Goal: Information Seeking & Learning: Learn about a topic

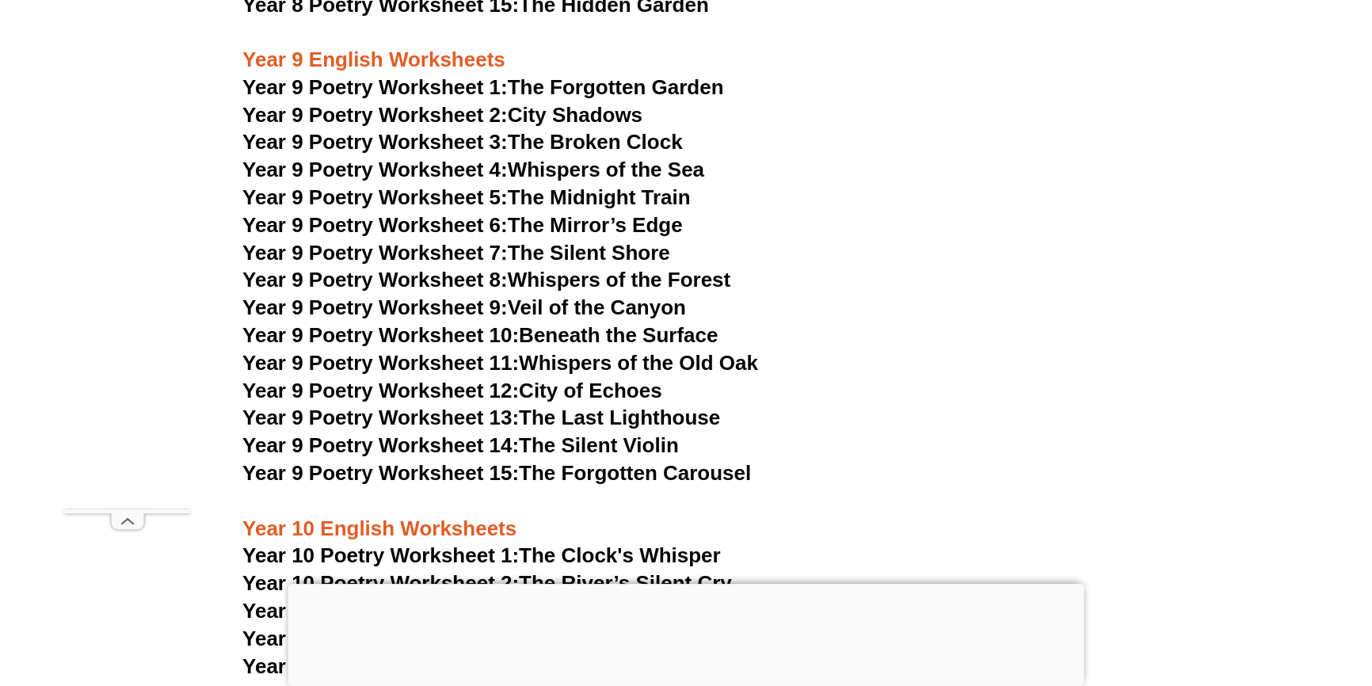
scroll to position [10518, 0]
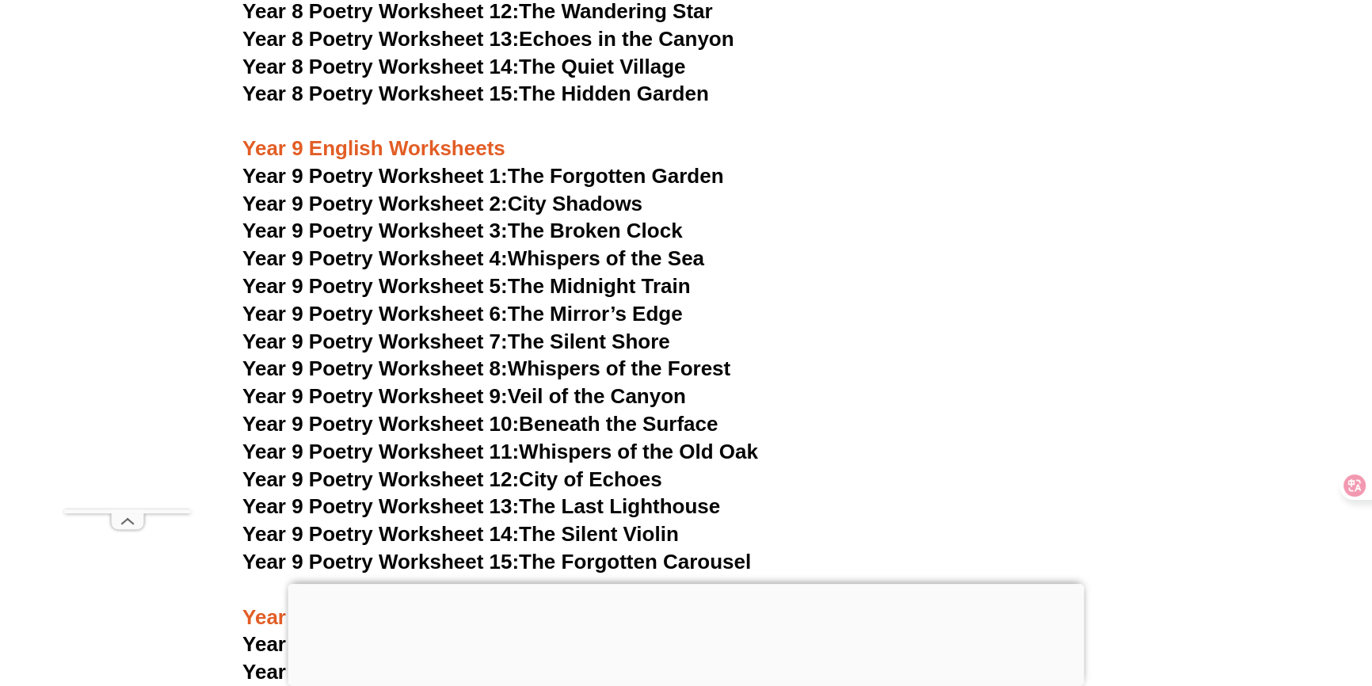
scroll to position [10734, 0]
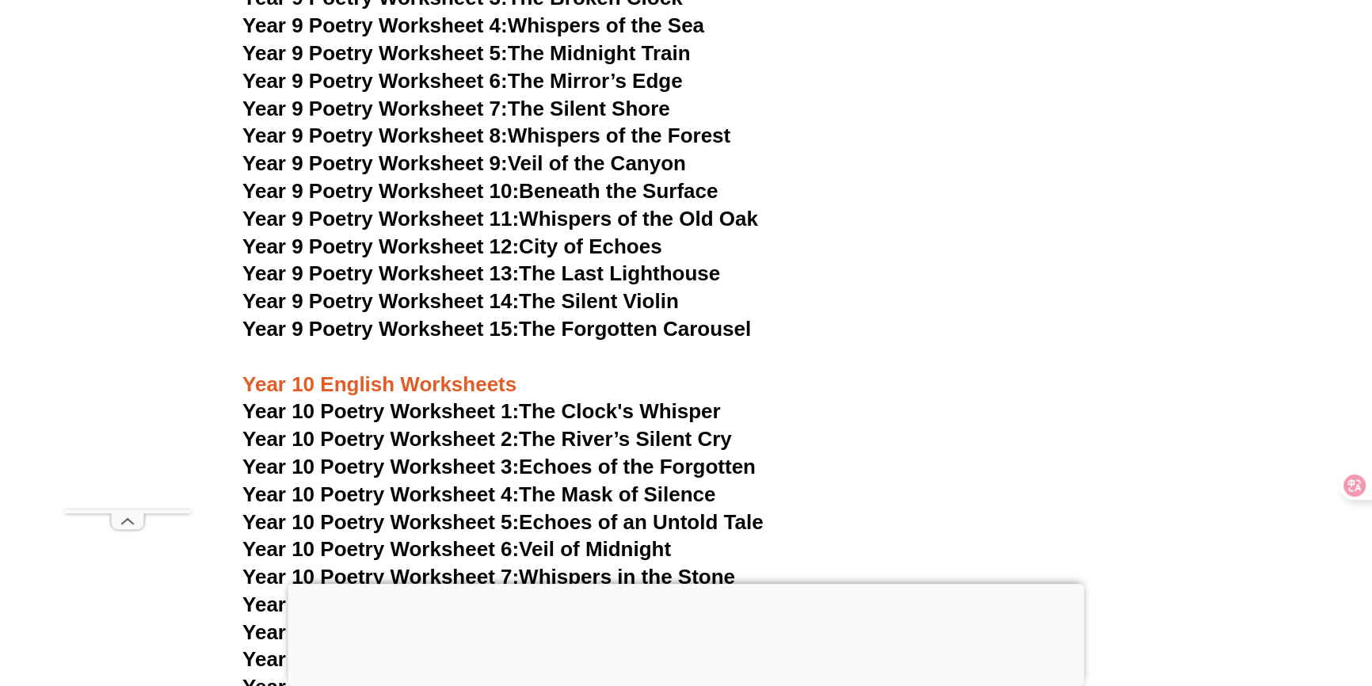
scroll to position [10878, 0]
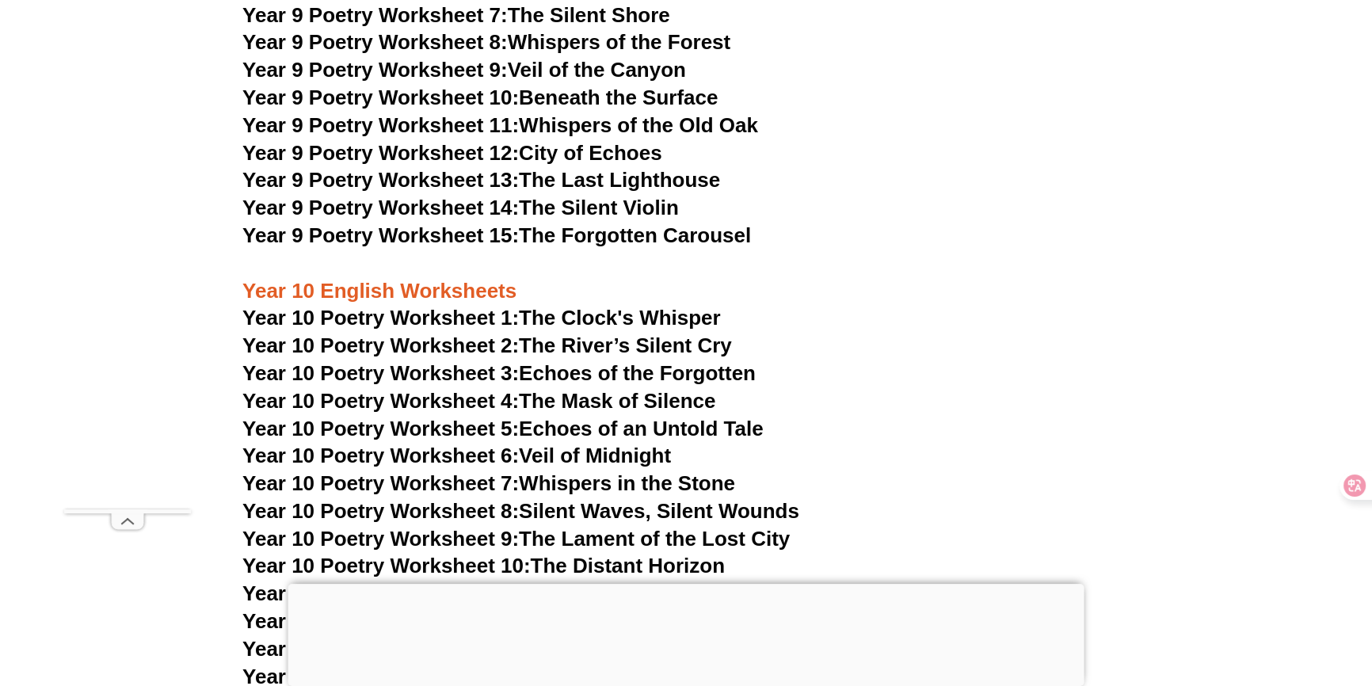
scroll to position [11094, 0]
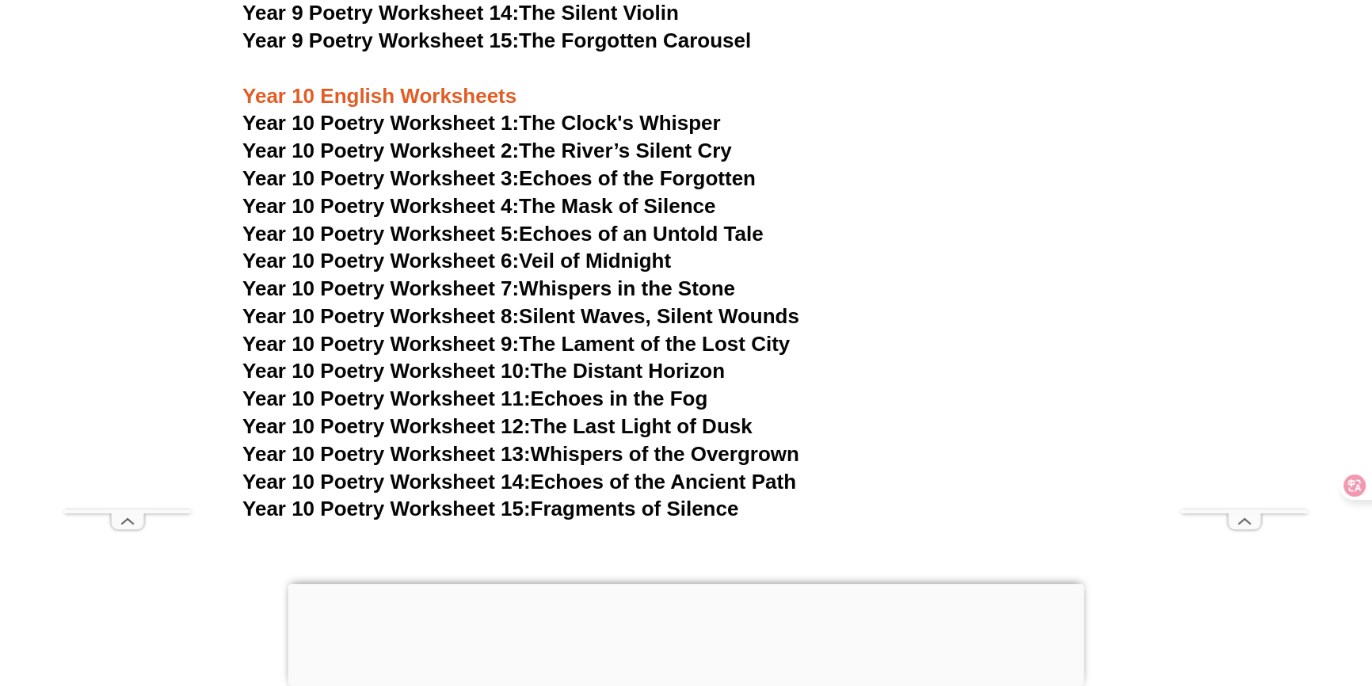
scroll to position [11238, 0]
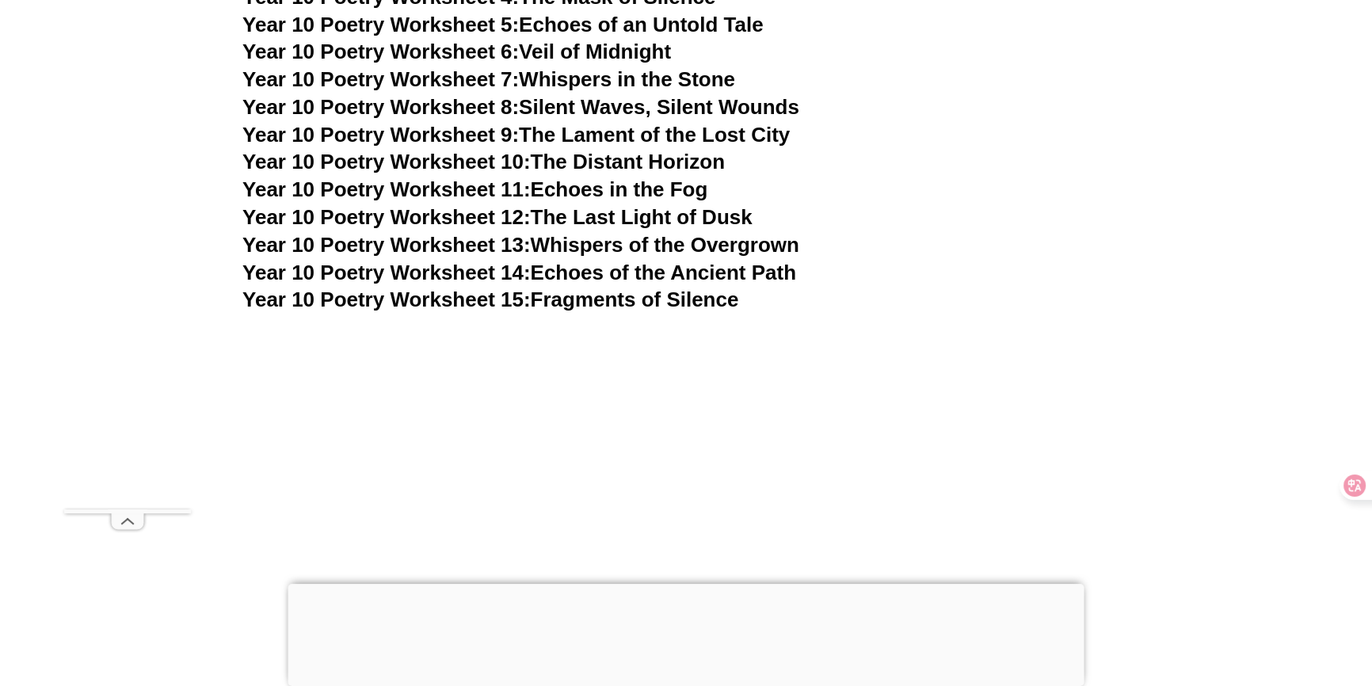
scroll to position [11454, 0]
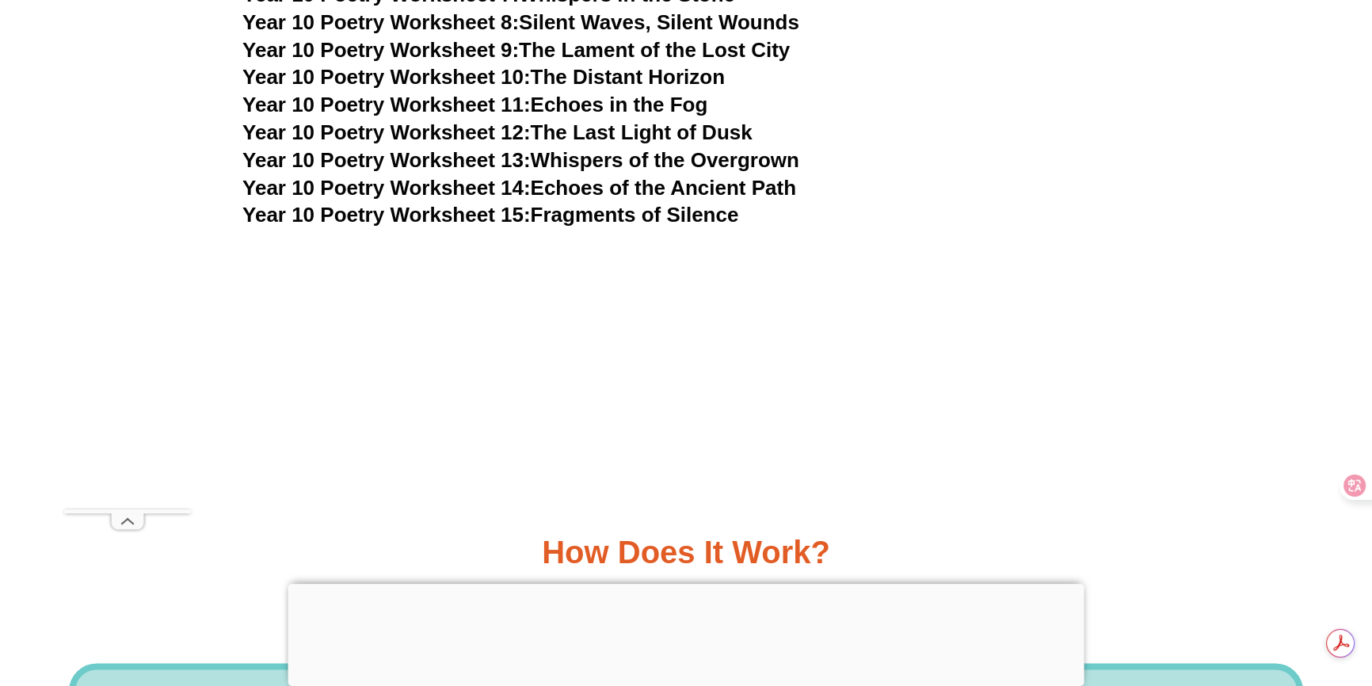
scroll to position [11742, 0]
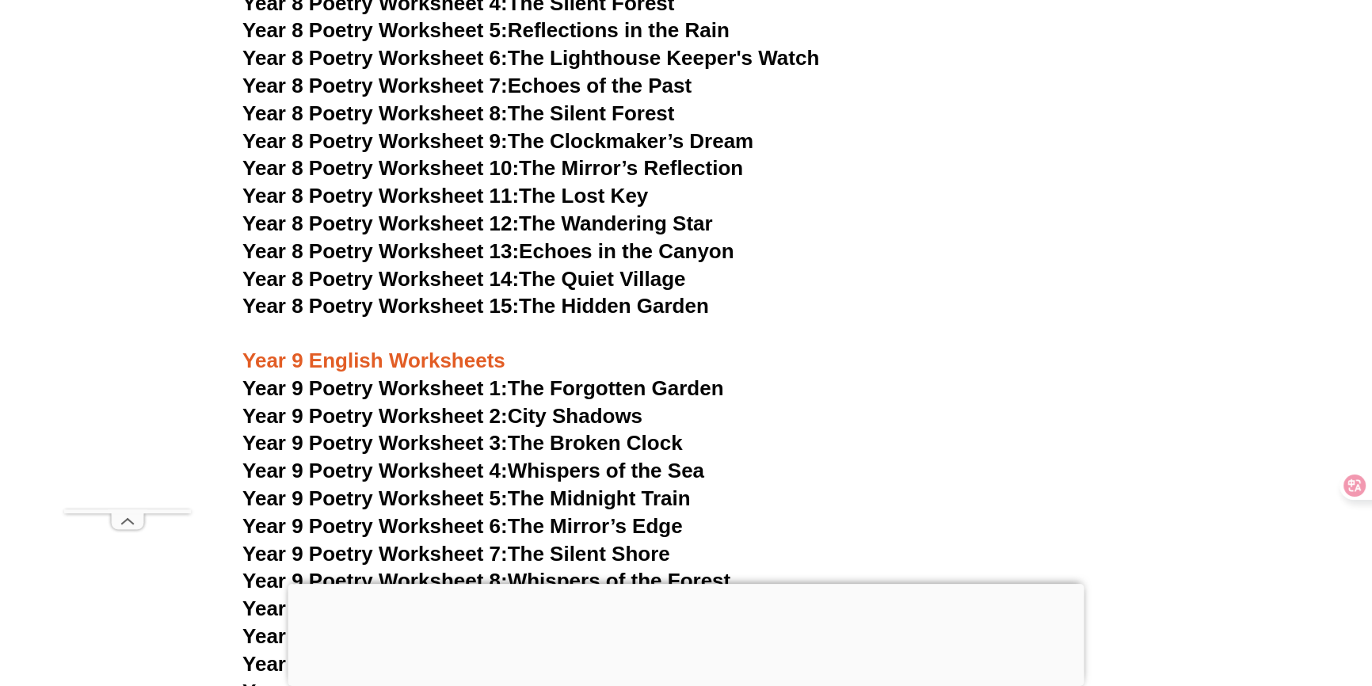
scroll to position [10518, 0]
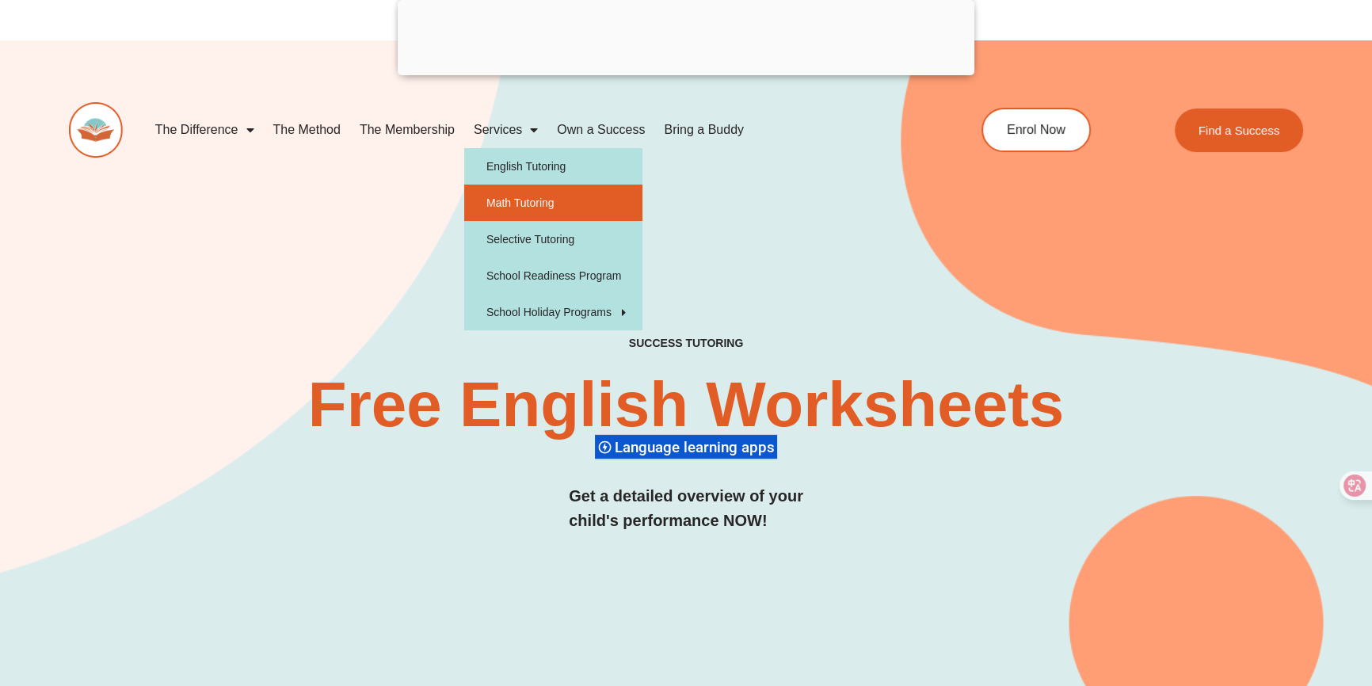
click at [527, 197] on link "Math Tutoring" at bounding box center [553, 203] width 178 height 36
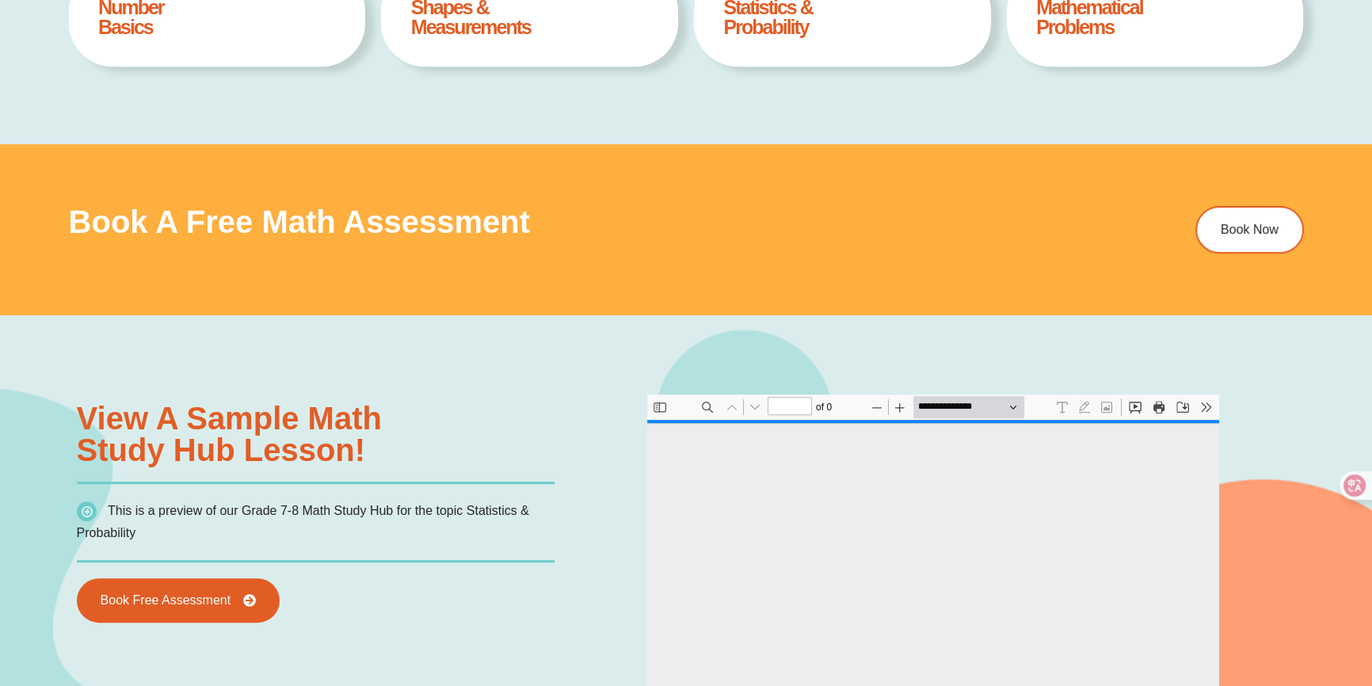
type input "*"
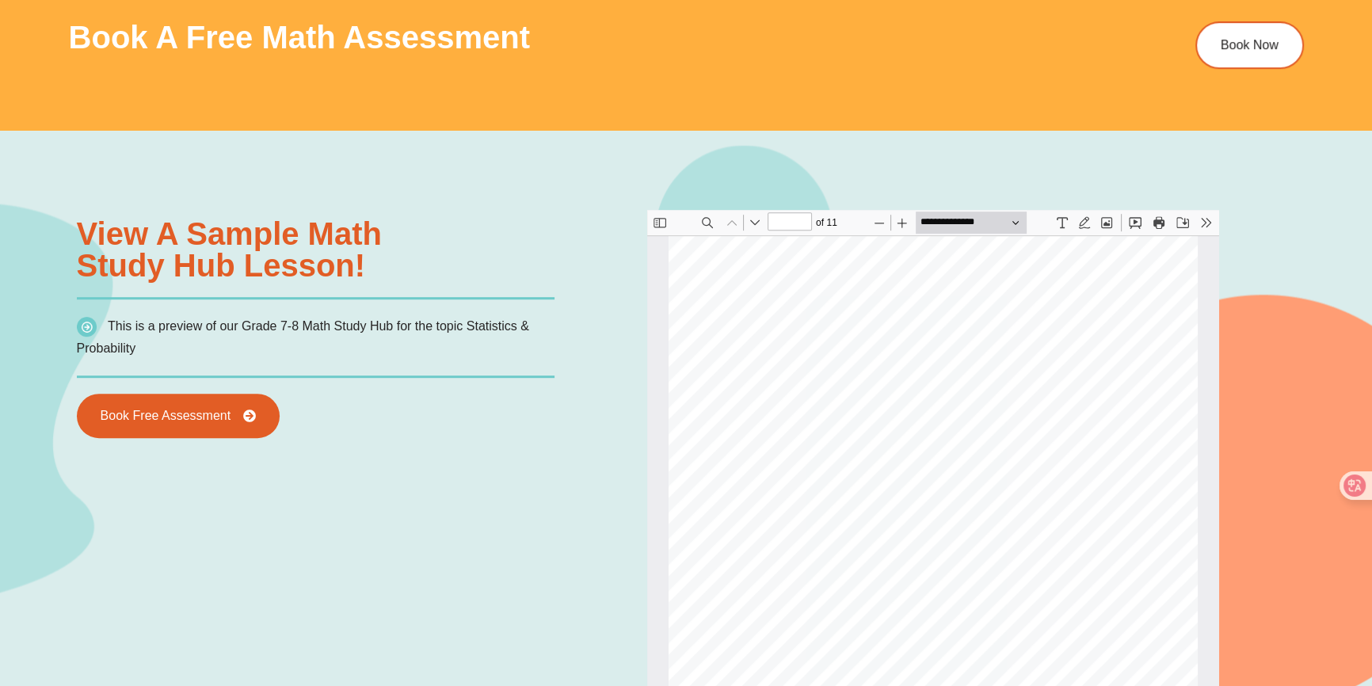
scroll to position [1006, 0]
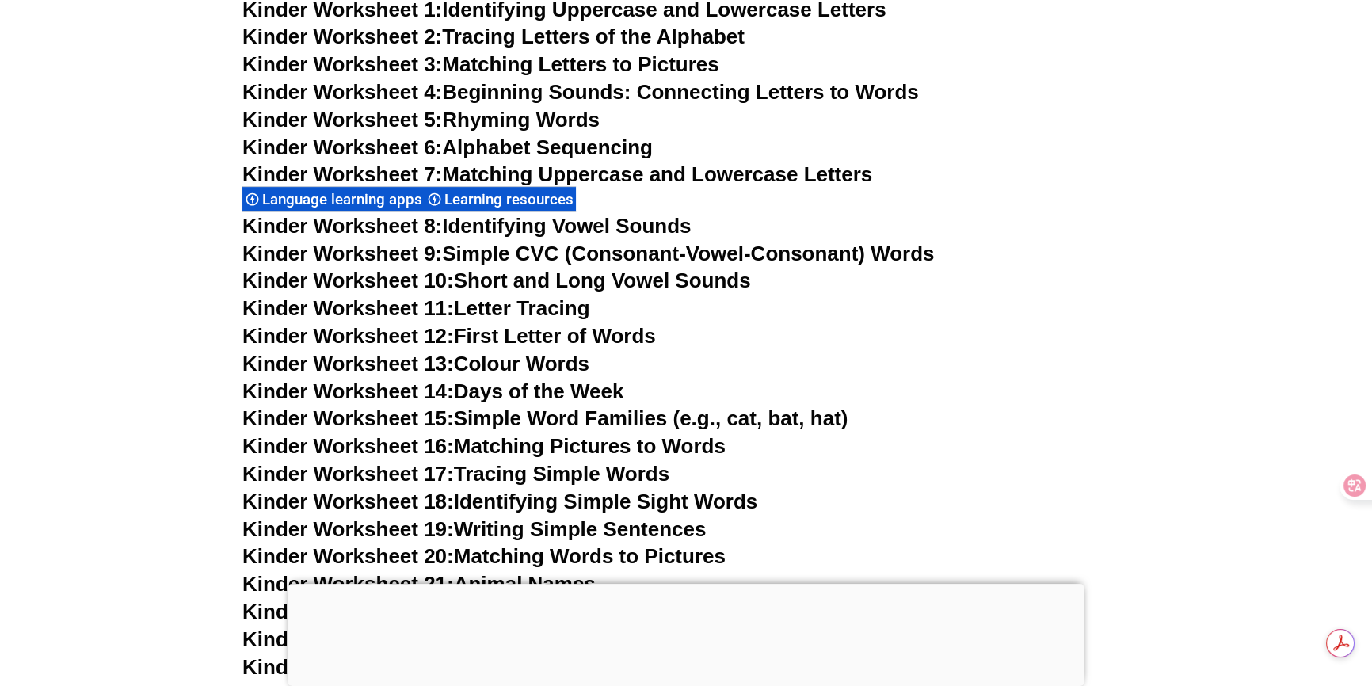
scroll to position [792, 0]
